Goal: Information Seeking & Learning: Learn about a topic

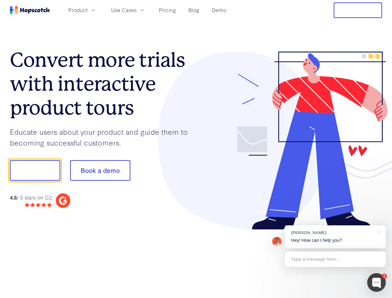
click at [196, 149] on div at bounding box center [289, 140] width 186 height 178
click at [87, 10] on span "Product" at bounding box center [77, 10] width 19 height 8
click at [136, 10] on span "Use Cases" at bounding box center [123, 10] width 25 height 8
click at [358, 10] on button "Free Trial" at bounding box center [357, 10] width 48 height 16
click at [35, 170] on button "Show me!" at bounding box center [35, 170] width 50 height 20
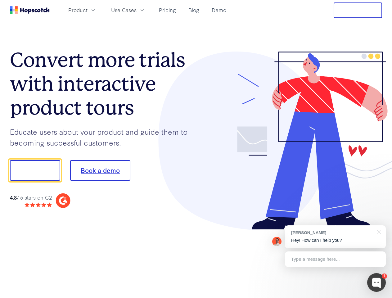
click at [100, 170] on button "Book a demo" at bounding box center [100, 170] width 60 height 20
click at [376, 282] on div at bounding box center [376, 282] width 19 height 19
click at [335, 237] on div "[PERSON_NAME] Hey! How can I help you?" at bounding box center [335, 236] width 101 height 23
click at [378, 231] on div at bounding box center [378, 231] width 16 height 13
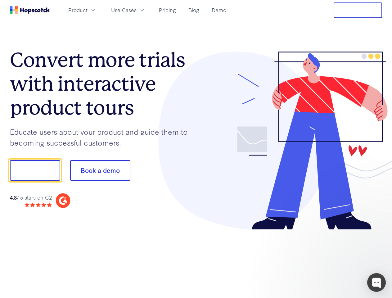
click at [335, 259] on div at bounding box center [327, 169] width 116 height 207
